Goal: Task Accomplishment & Management: Manage account settings

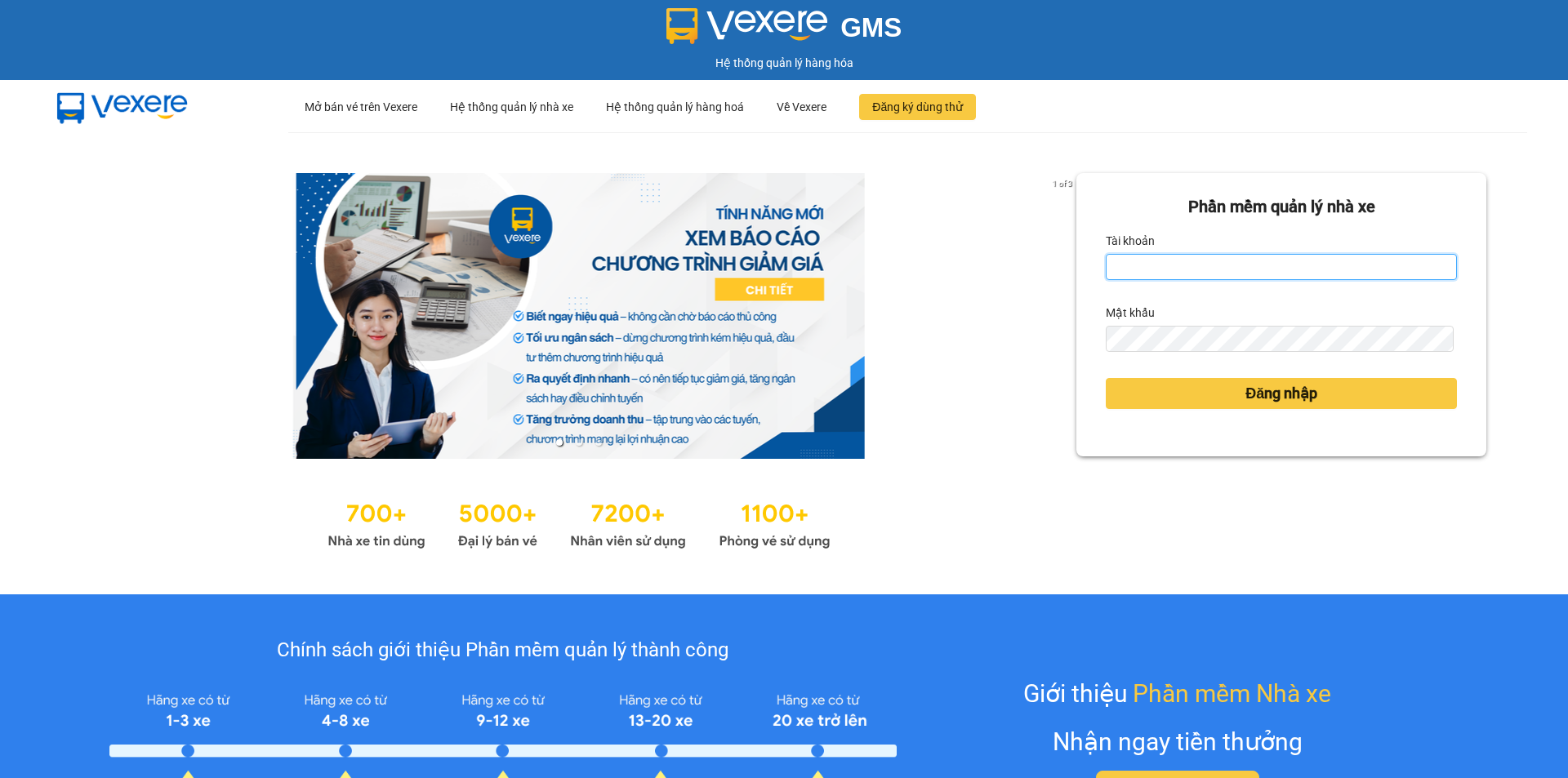
click at [1168, 279] on input "Tài khoản" at bounding box center [1281, 267] width 351 height 26
type input "yen0932249949.vinhquang"
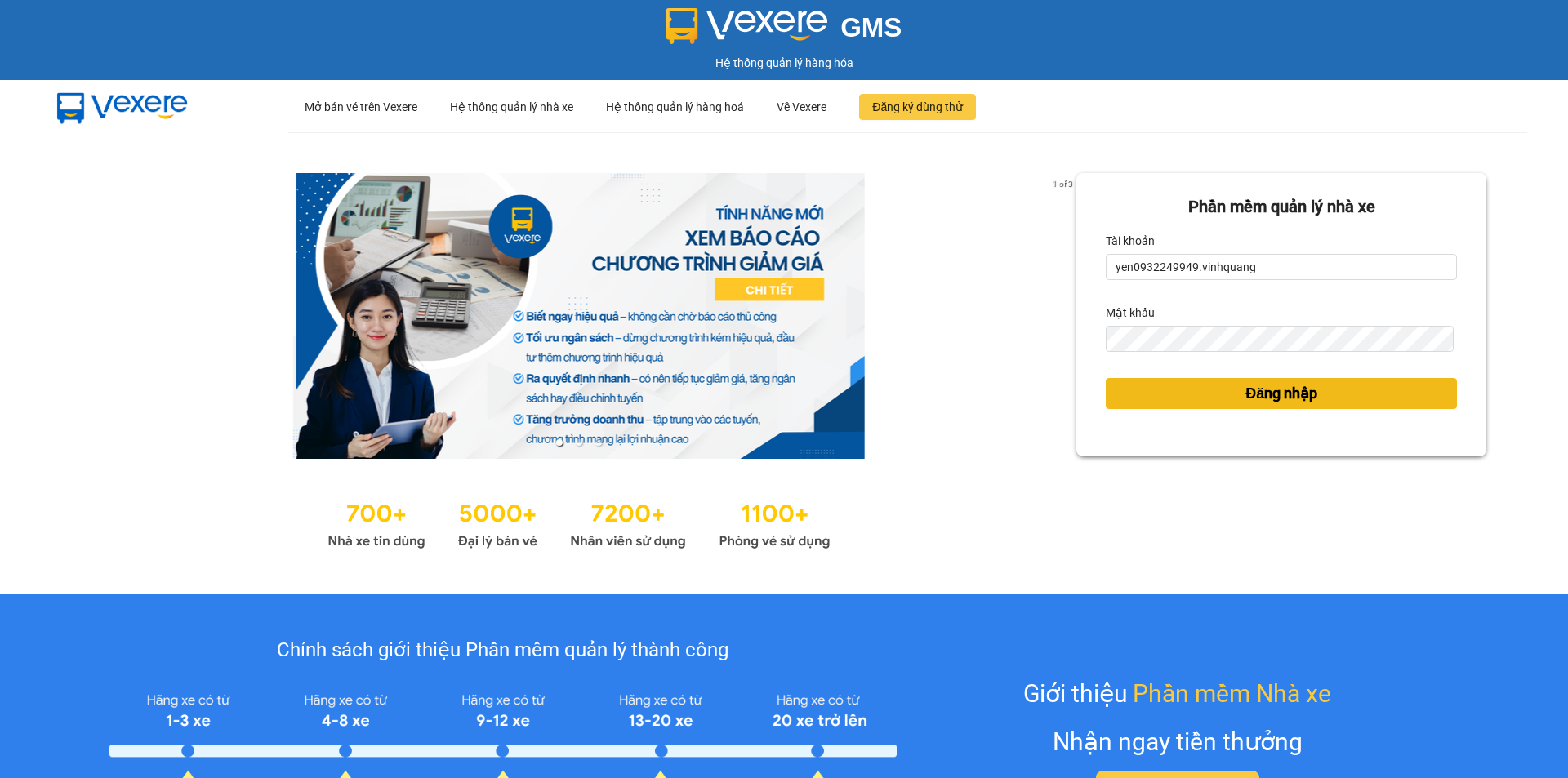
click at [1285, 401] on span "Đăng nhập" at bounding box center [1281, 394] width 72 height 23
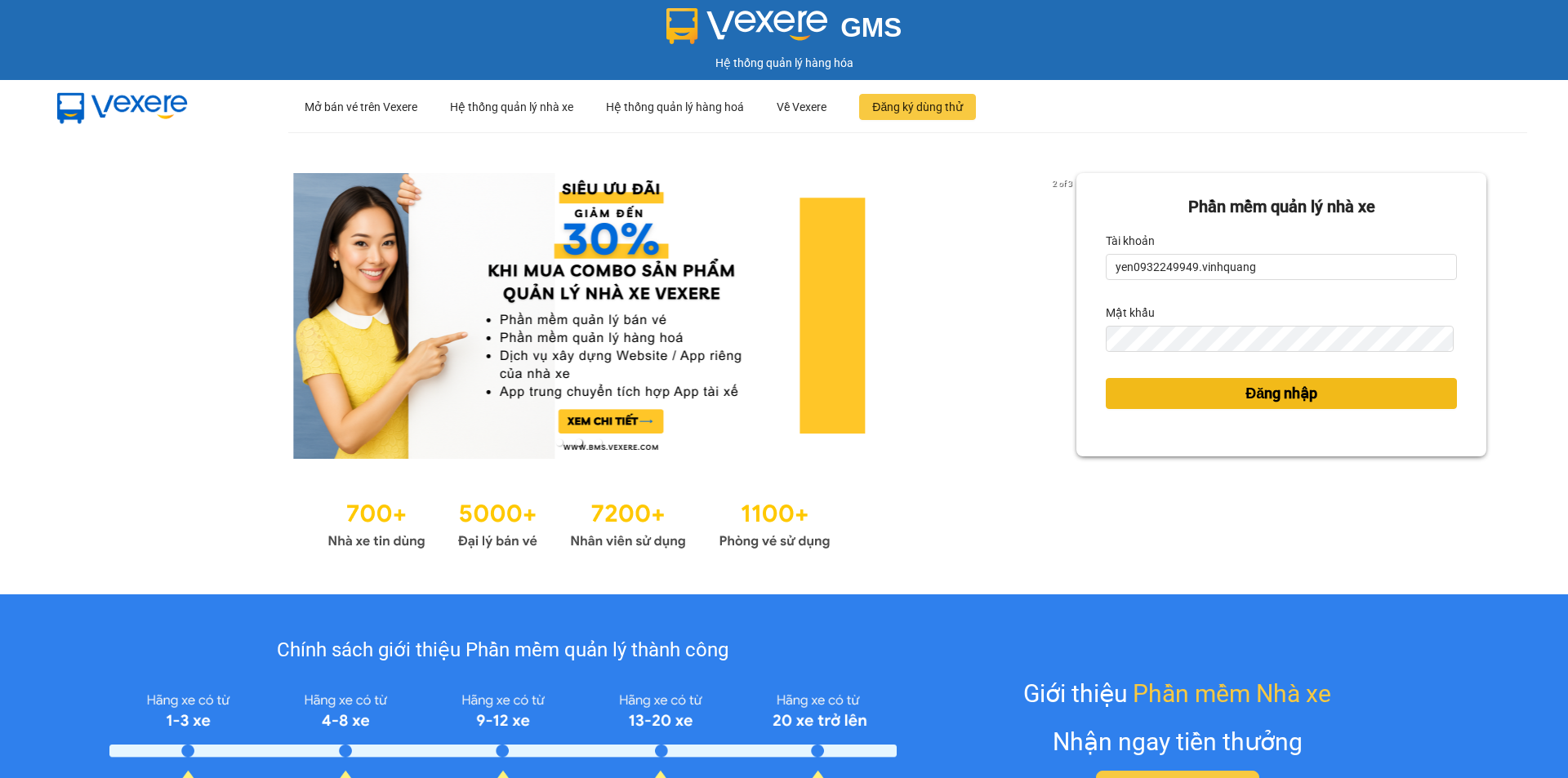
click at [1272, 397] on span "Đăng nhập" at bounding box center [1281, 394] width 72 height 23
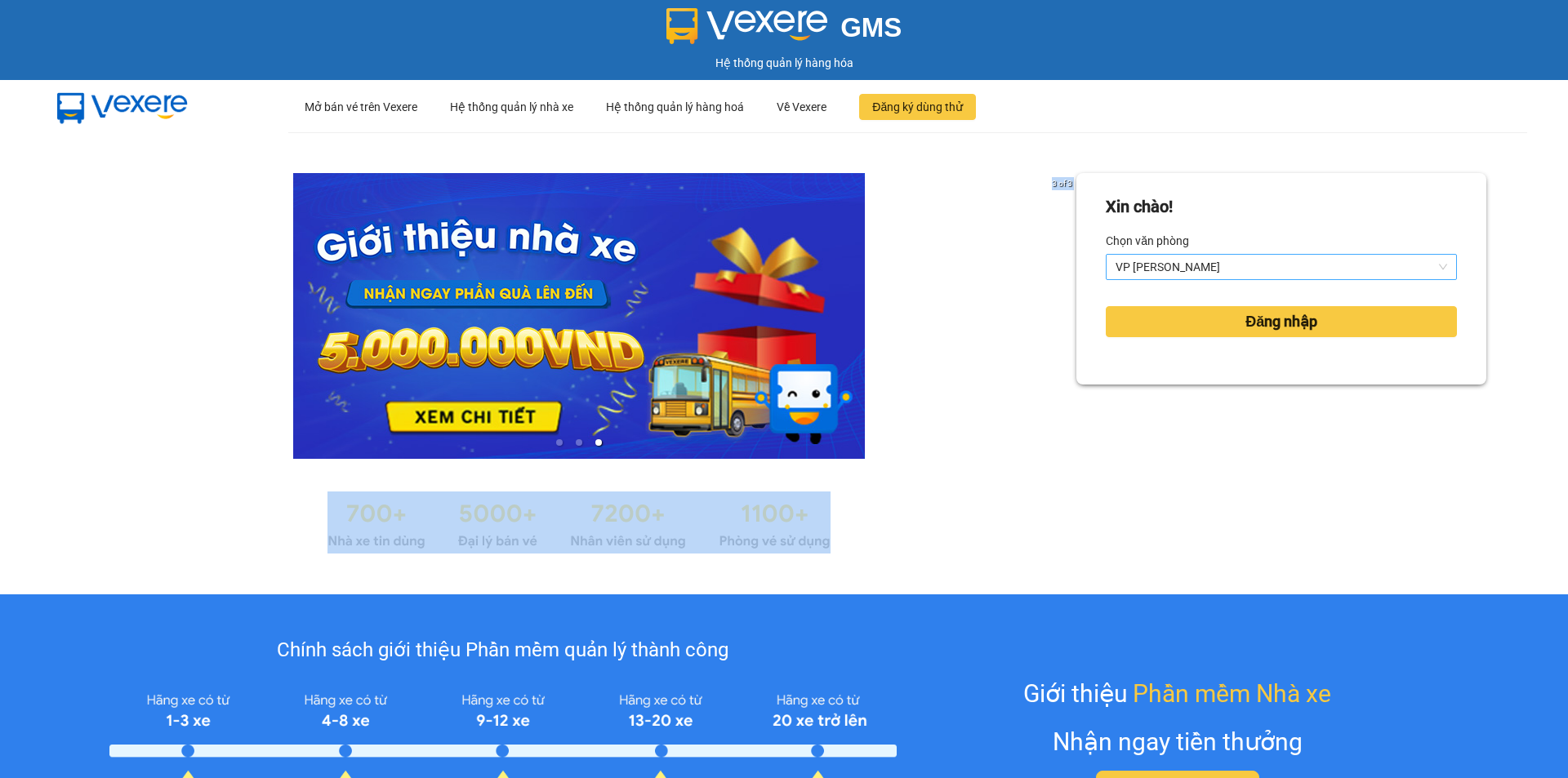
click at [1217, 266] on span "VP QUANG TRUNG" at bounding box center [1281, 267] width 332 height 25
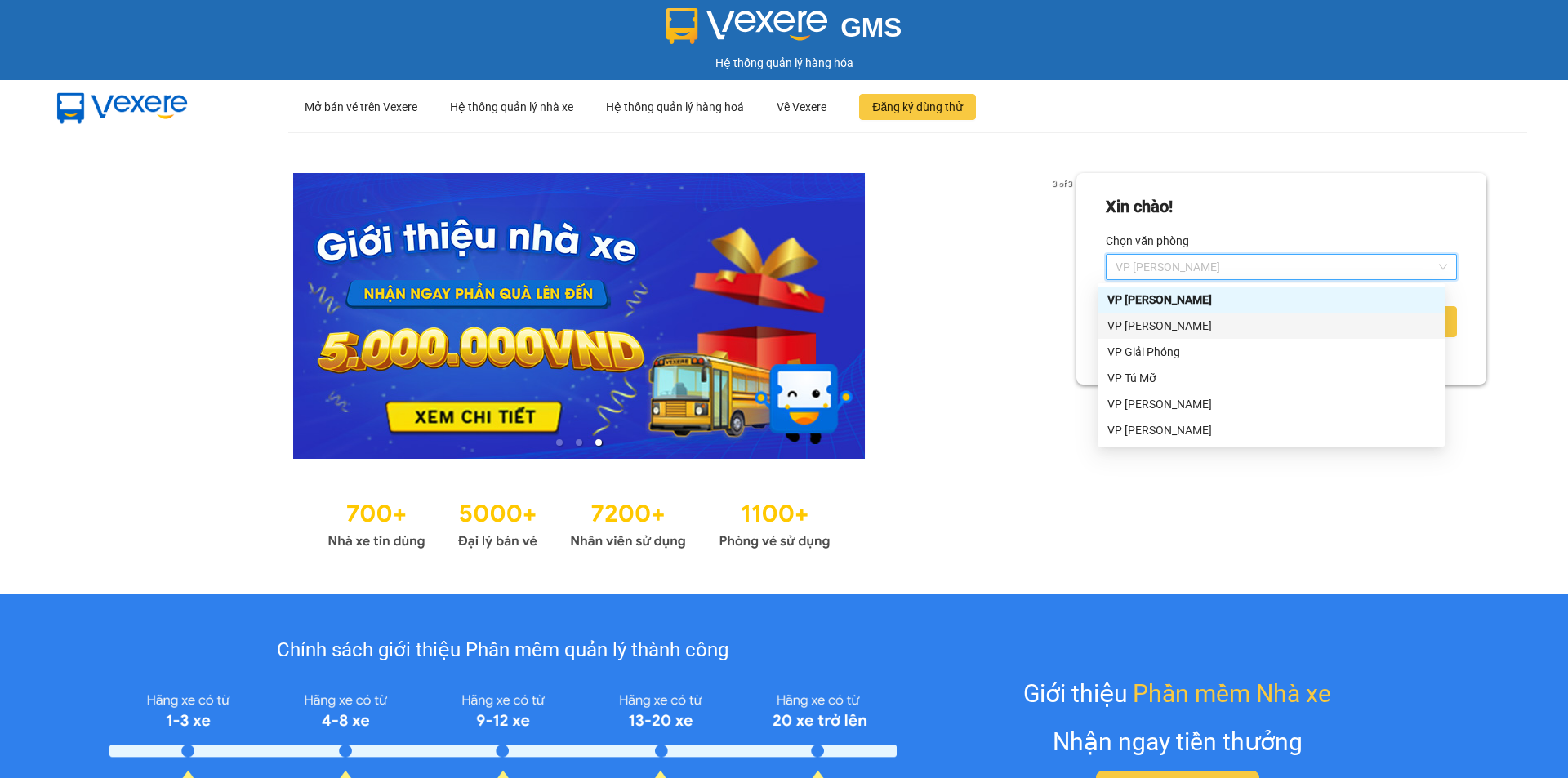
click at [1189, 324] on div "VP LÊ HỒNG PHONG" at bounding box center [1271, 326] width 328 height 18
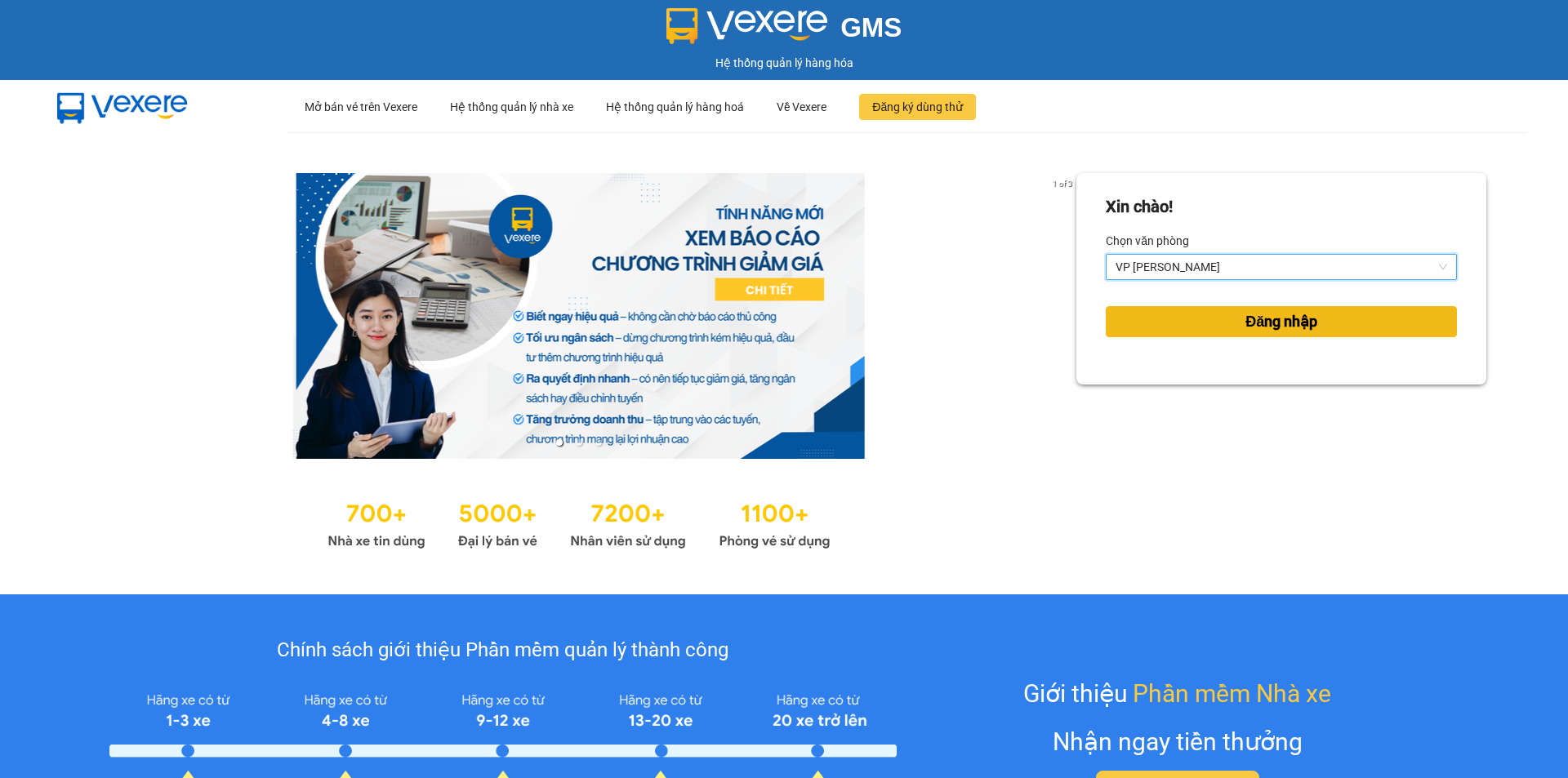
click at [1252, 324] on span "Đăng nhập" at bounding box center [1281, 322] width 72 height 23
